Goal: Task Accomplishment & Management: Manage account settings

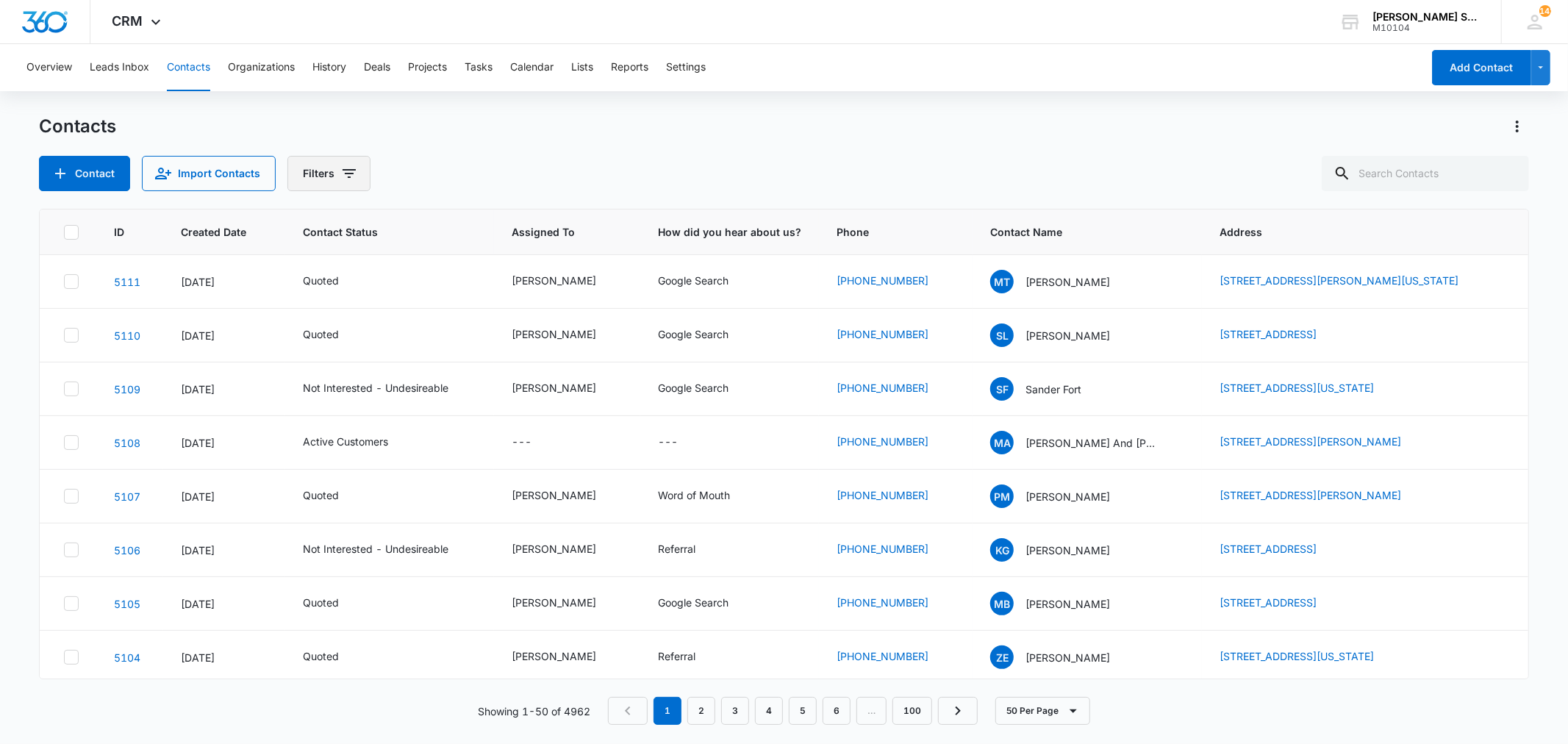
click at [346, 177] on icon "Filters" at bounding box center [349, 173] width 13 height 9
click at [456, 297] on icon "Show Status filters" at bounding box center [461, 304] width 17 height 17
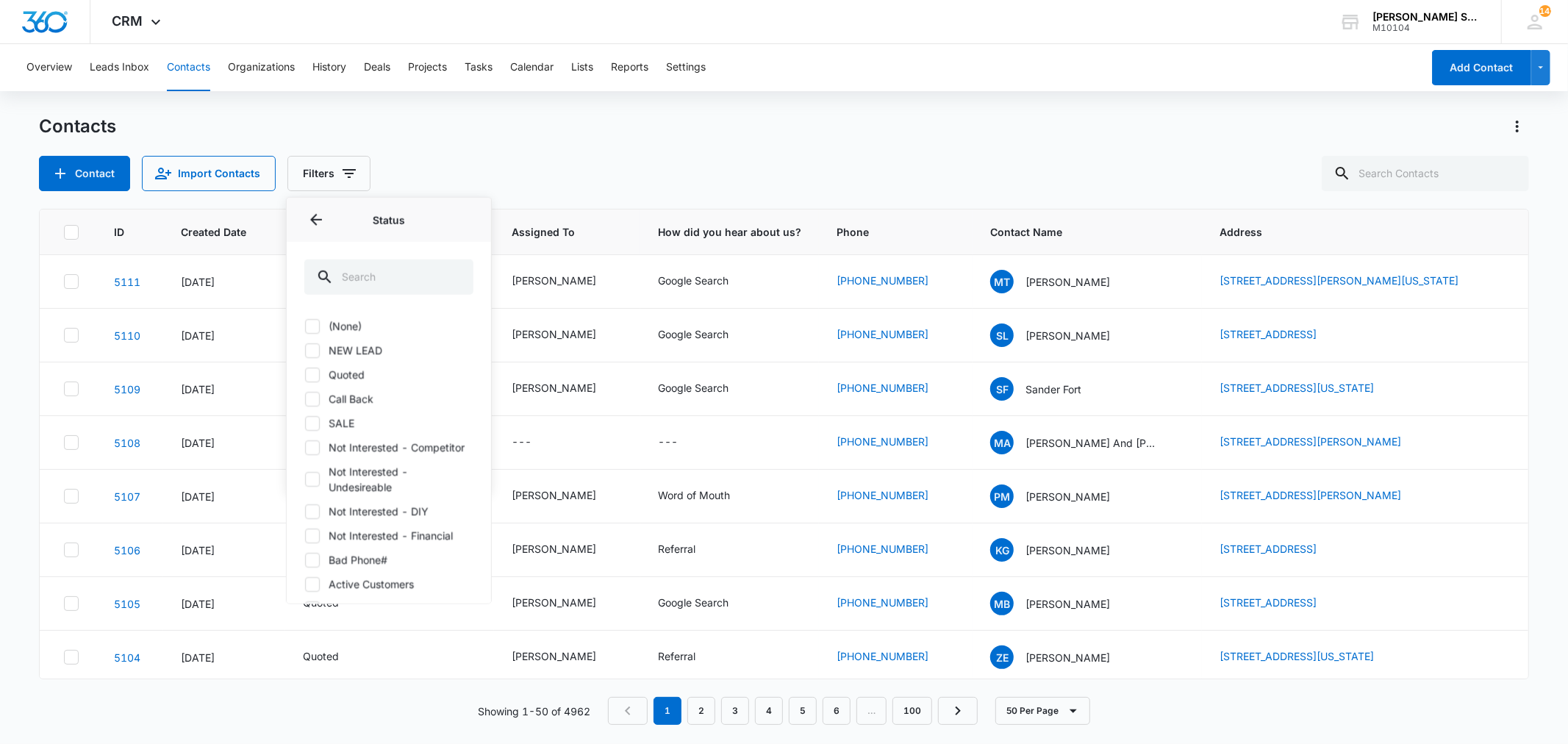
click at [313, 325] on icon at bounding box center [312, 326] width 13 height 13
click at [305, 326] on input "(None)" at bounding box center [305, 326] width 1 height 1
checkbox input "true"
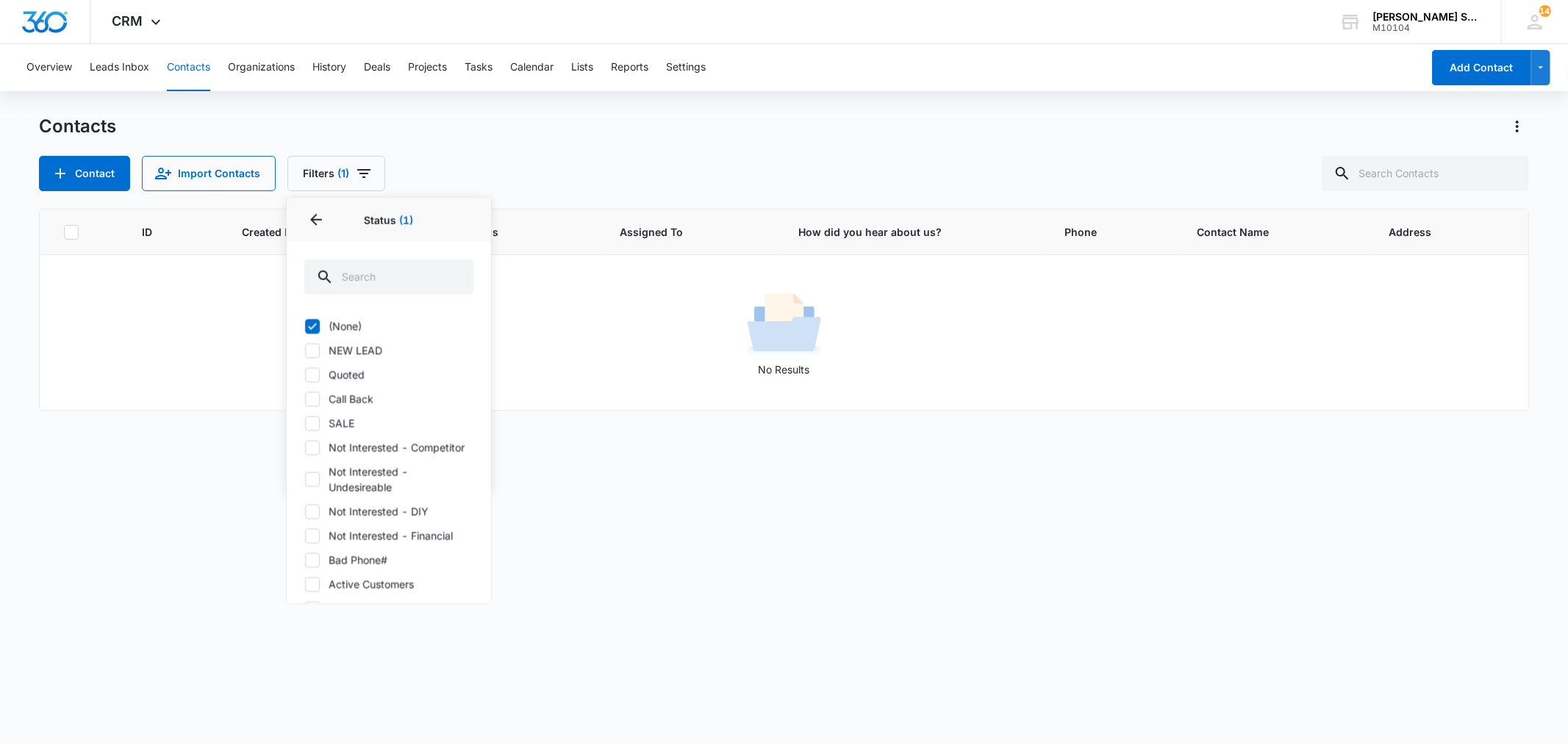
click at [313, 350] on icon at bounding box center [312, 350] width 9 height 7
click at [305, 350] on input "NEW LEAD" at bounding box center [305, 350] width 1 height 1
checkbox input "true"
click at [311, 427] on icon at bounding box center [312, 422] width 13 height 13
click at [305, 424] on input "SALE" at bounding box center [305, 423] width 1 height 1
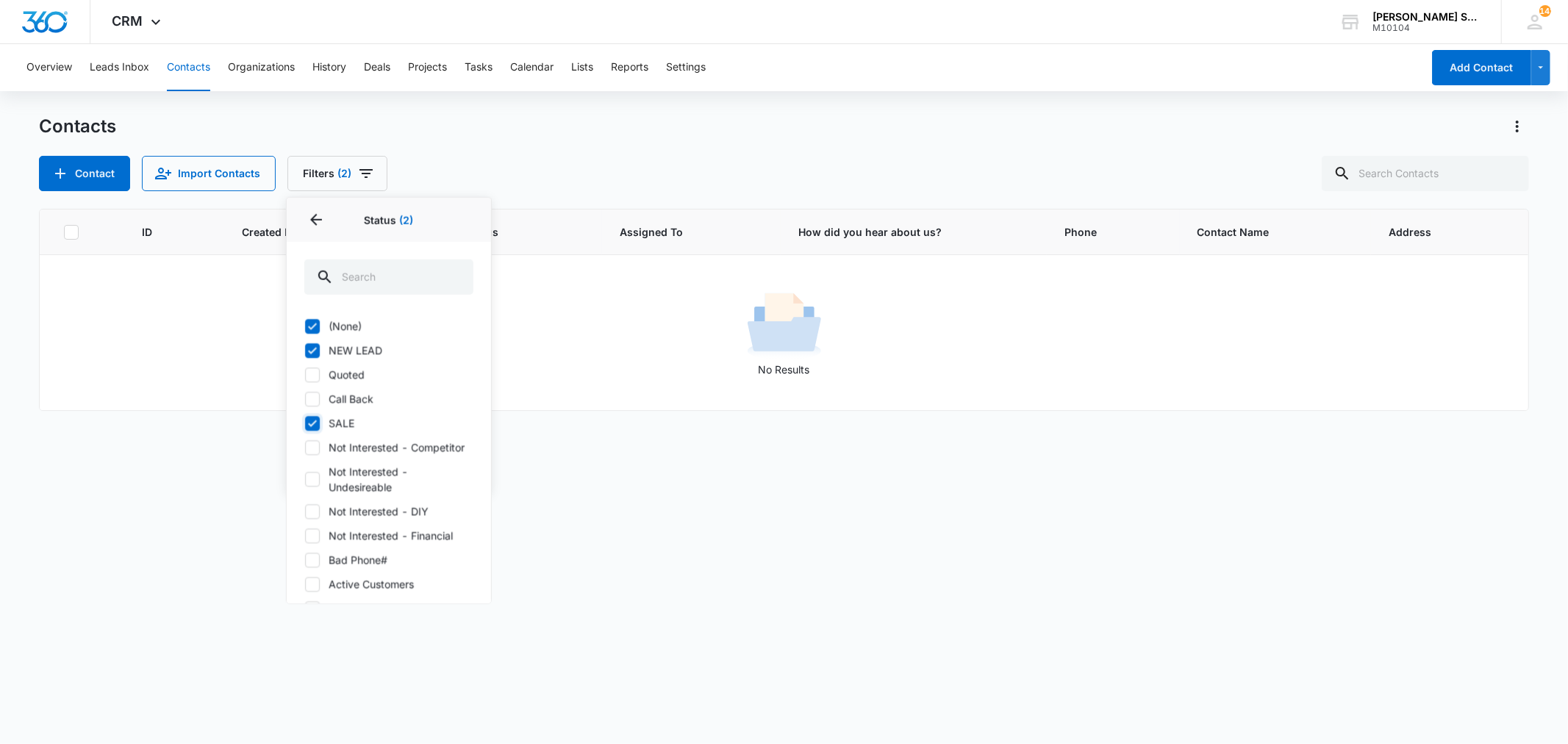
checkbox input "true"
click at [465, 120] on div "Contacts" at bounding box center [783, 126] width 1489 height 23
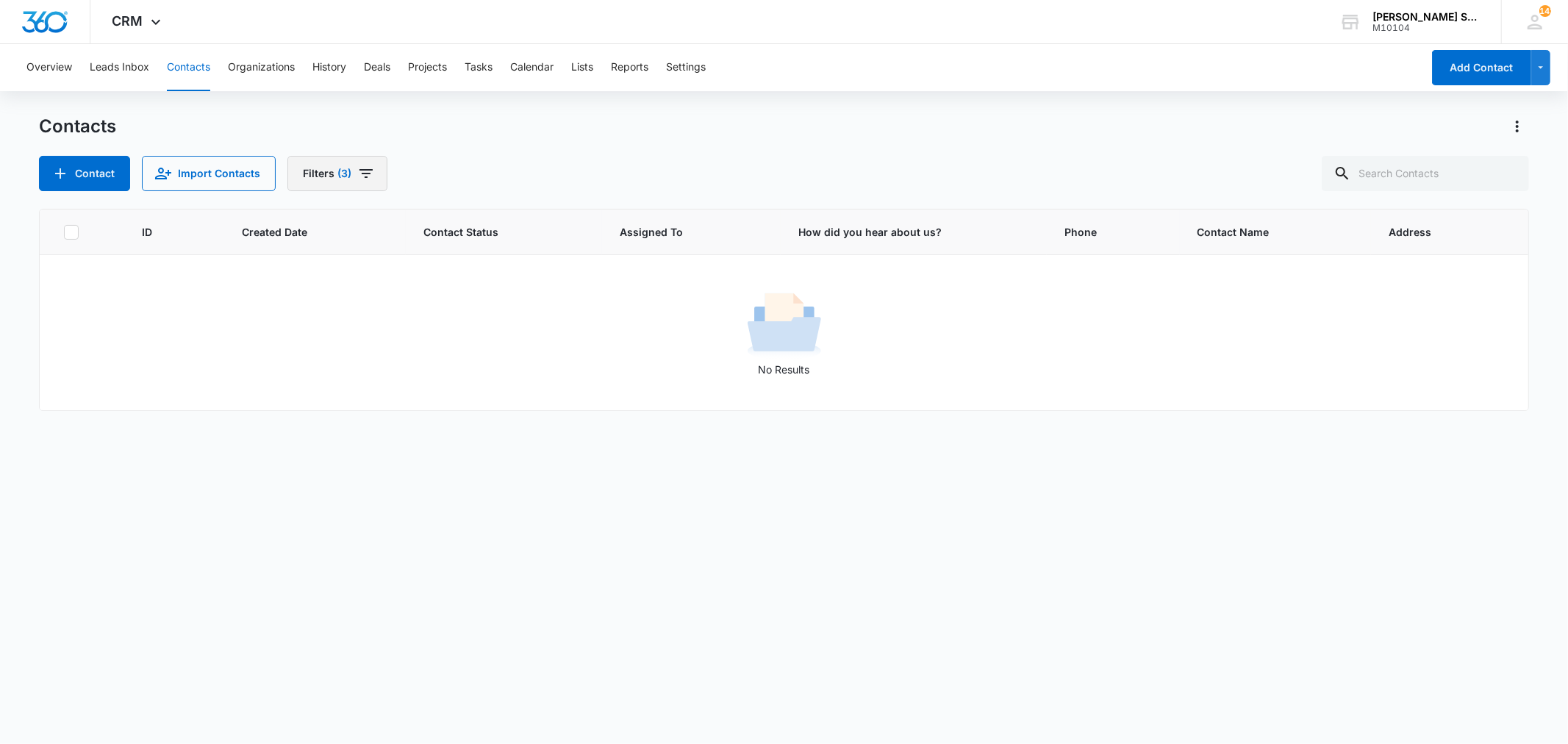
click at [363, 177] on icon "Filters" at bounding box center [366, 173] width 13 height 9
click at [361, 305] on icon "Clear" at bounding box center [361, 304] width 11 height 11
click at [424, 130] on div "Contacts" at bounding box center [783, 126] width 1489 height 23
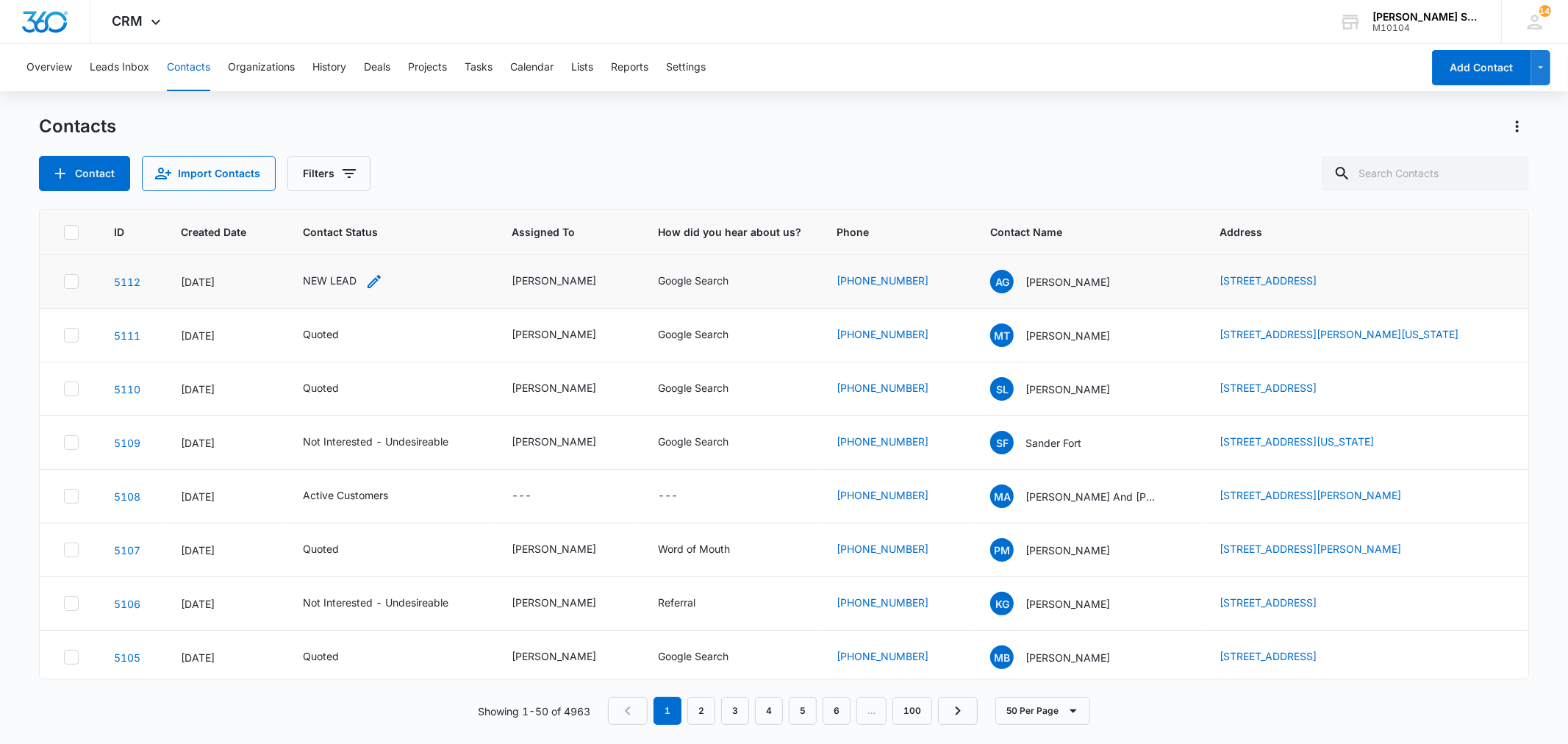
click at [334, 277] on div "NEW LEAD" at bounding box center [330, 281] width 53 height 16
click at [343, 189] on icon "Remove NEW LEAD" at bounding box center [345, 185] width 10 height 11
type input "un"
click at [325, 252] on p "Not Interested - Undesireable" at bounding box center [314, 262] width 43 height 62
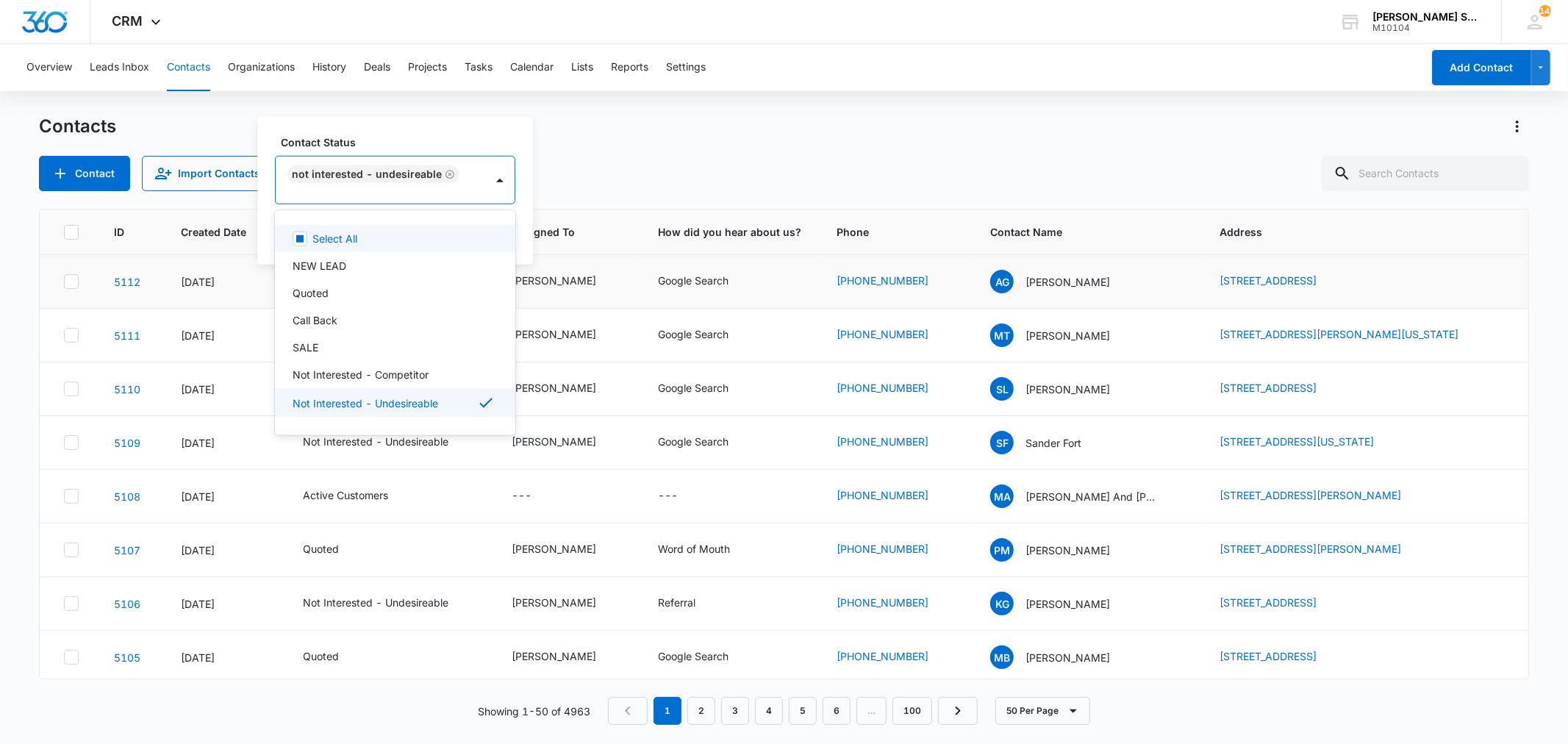
click at [516, 232] on div "Contact Status option Not Interested - Undesireable, selected. 15 results avail…" at bounding box center [395, 191] width 275 height 148
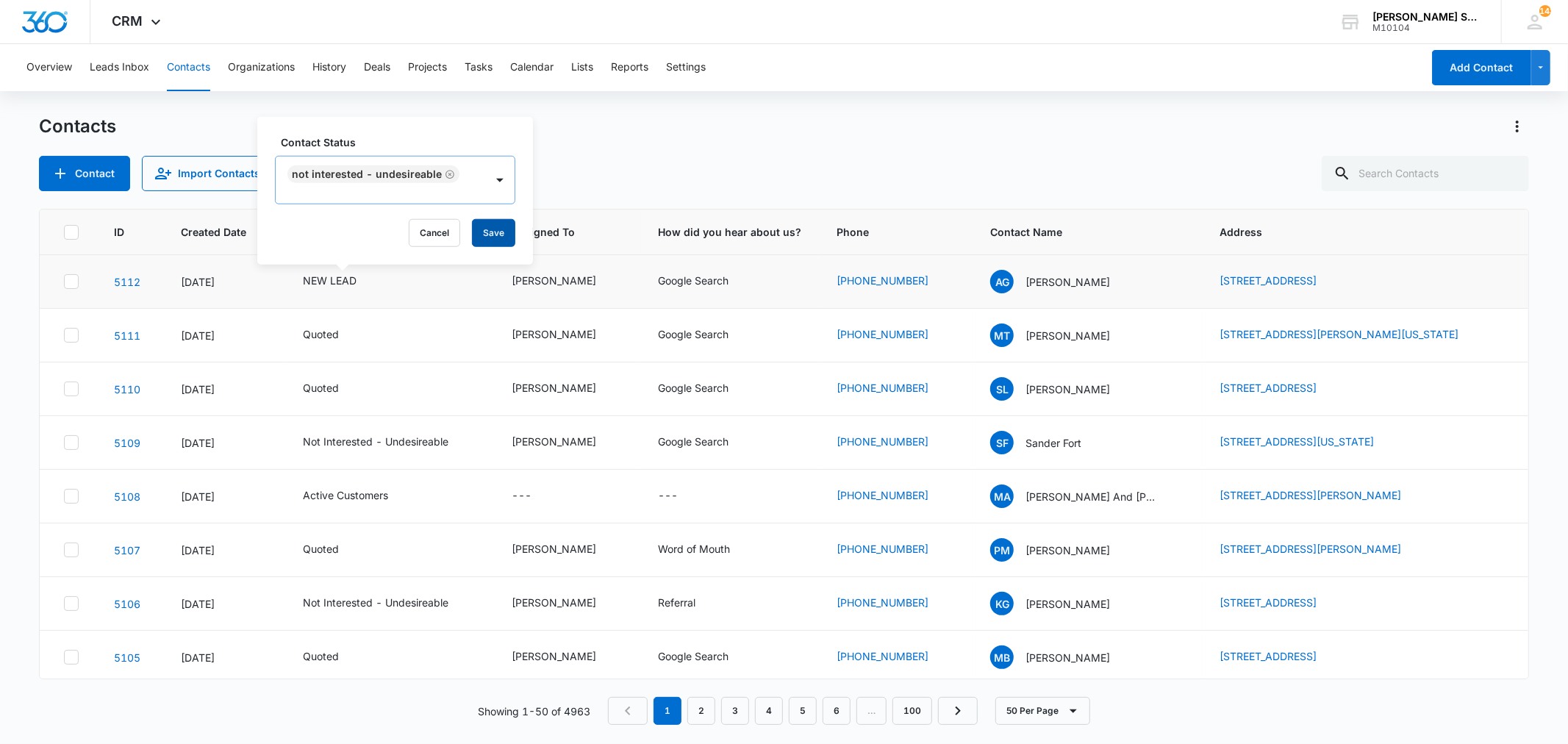
click at [504, 232] on button "Save" at bounding box center [493, 233] width 43 height 28
